Goal: Task Accomplishment & Management: Manage account settings

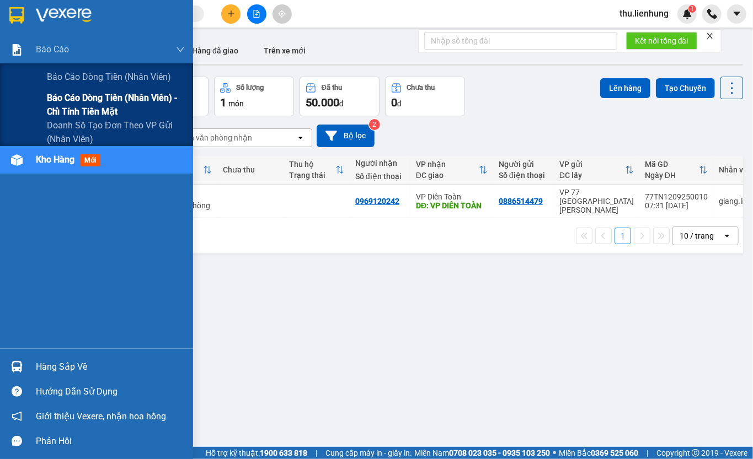
click at [81, 106] on span "Báo cáo dòng tiền (nhân viên) - chỉ tính tiền mặt" at bounding box center [116, 105] width 138 height 28
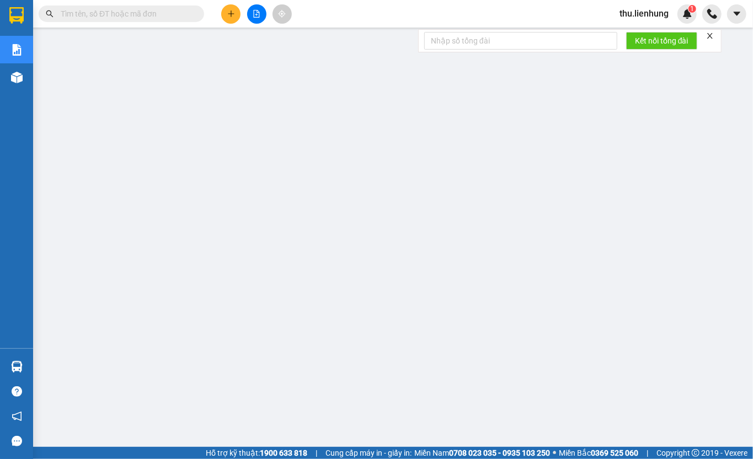
click at [636, 9] on span "thu.lienhung" at bounding box center [643, 14] width 67 height 14
click at [636, 35] on span "Đăng xuất" at bounding box center [649, 34] width 46 height 12
